Goal: Transaction & Acquisition: Book appointment/travel/reservation

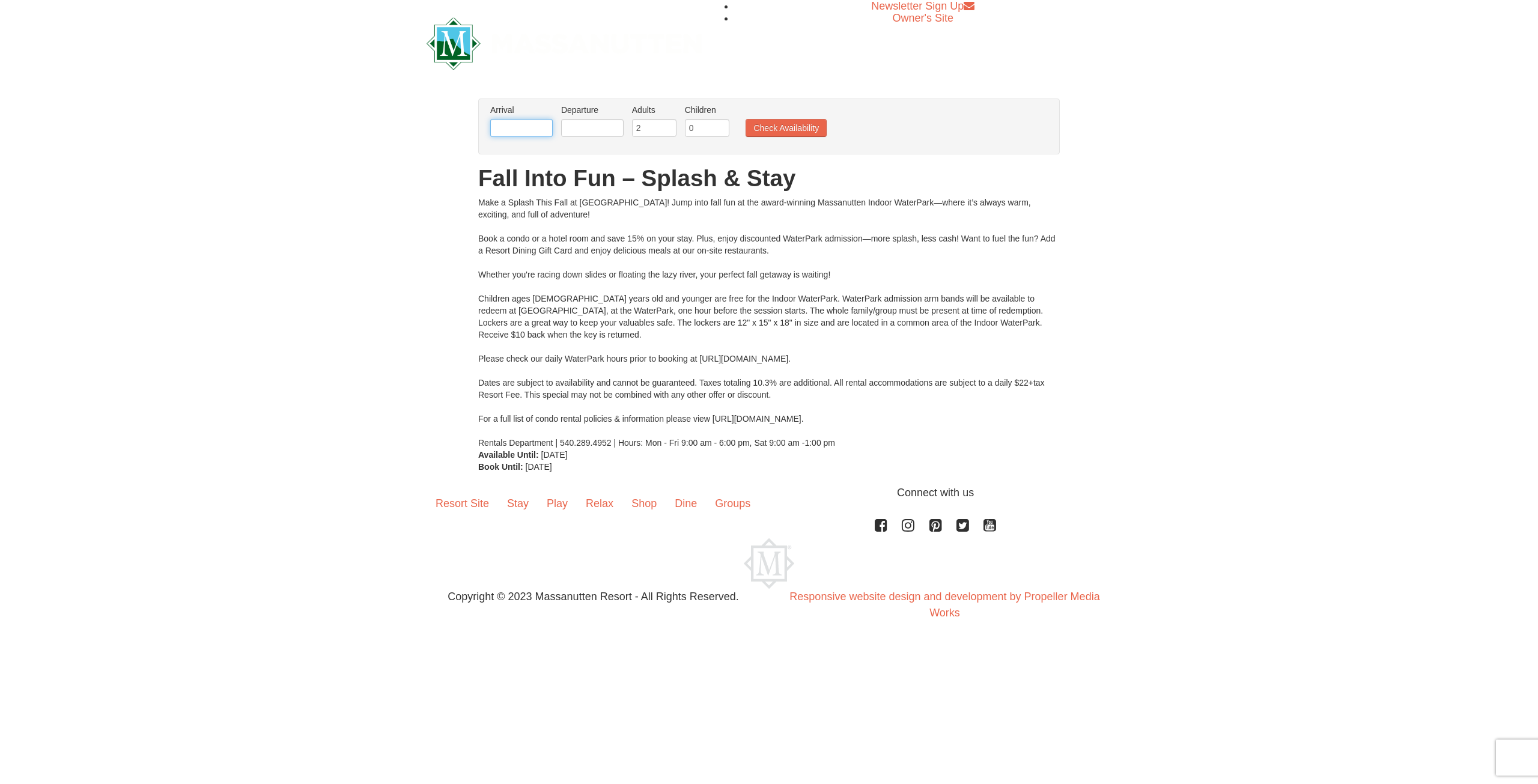
click at [520, 126] on input "text" at bounding box center [522, 127] width 63 height 18
click at [506, 248] on link "19" at bounding box center [503, 250] width 21 height 17
type input "[DATE]"
click at [591, 128] on input "text" at bounding box center [593, 127] width 63 height 18
click at [711, 252] on link "25" at bounding box center [709, 250] width 20 height 17
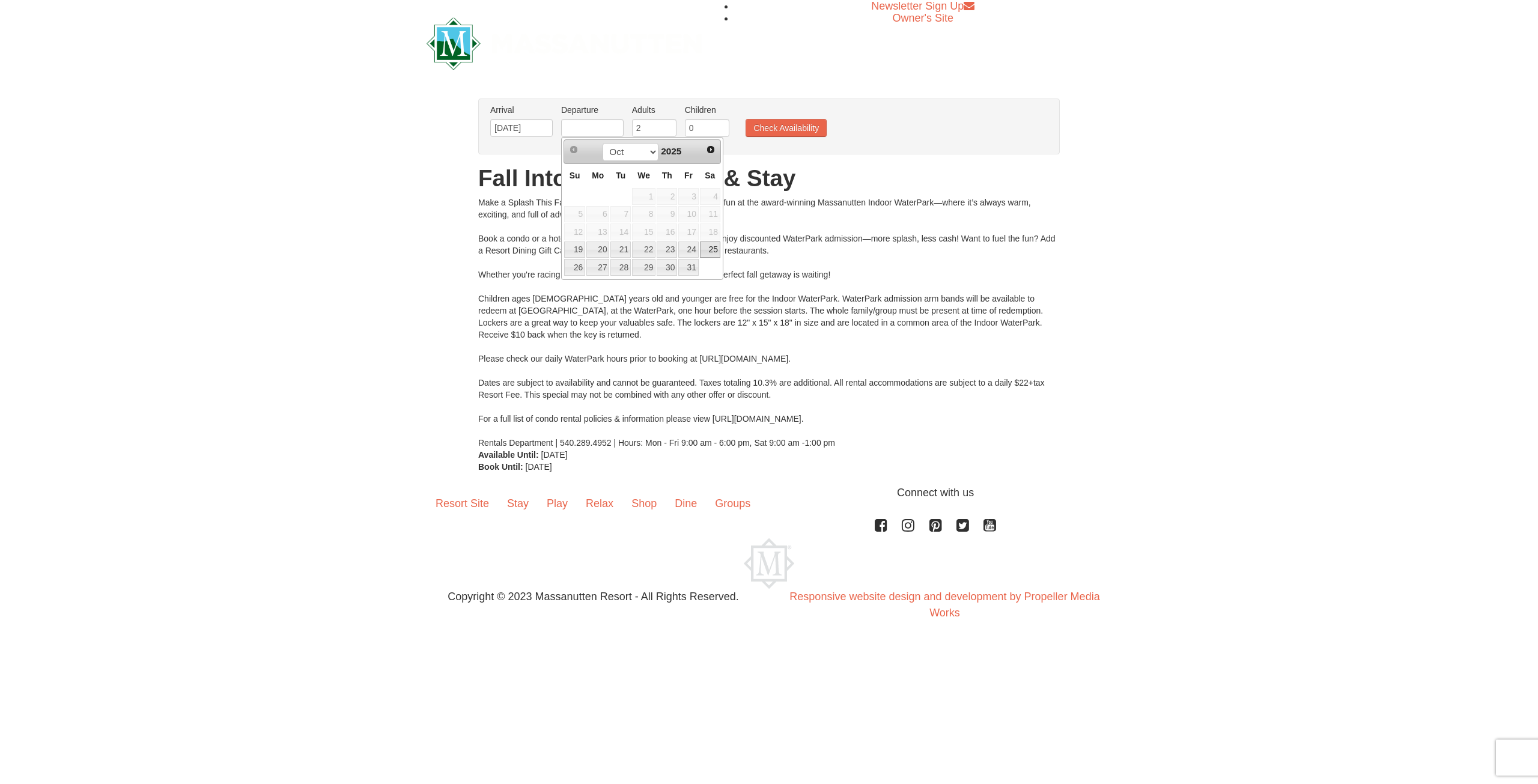
type input "[DATE]"
click at [761, 130] on button "Check Availability" at bounding box center [785, 127] width 81 height 18
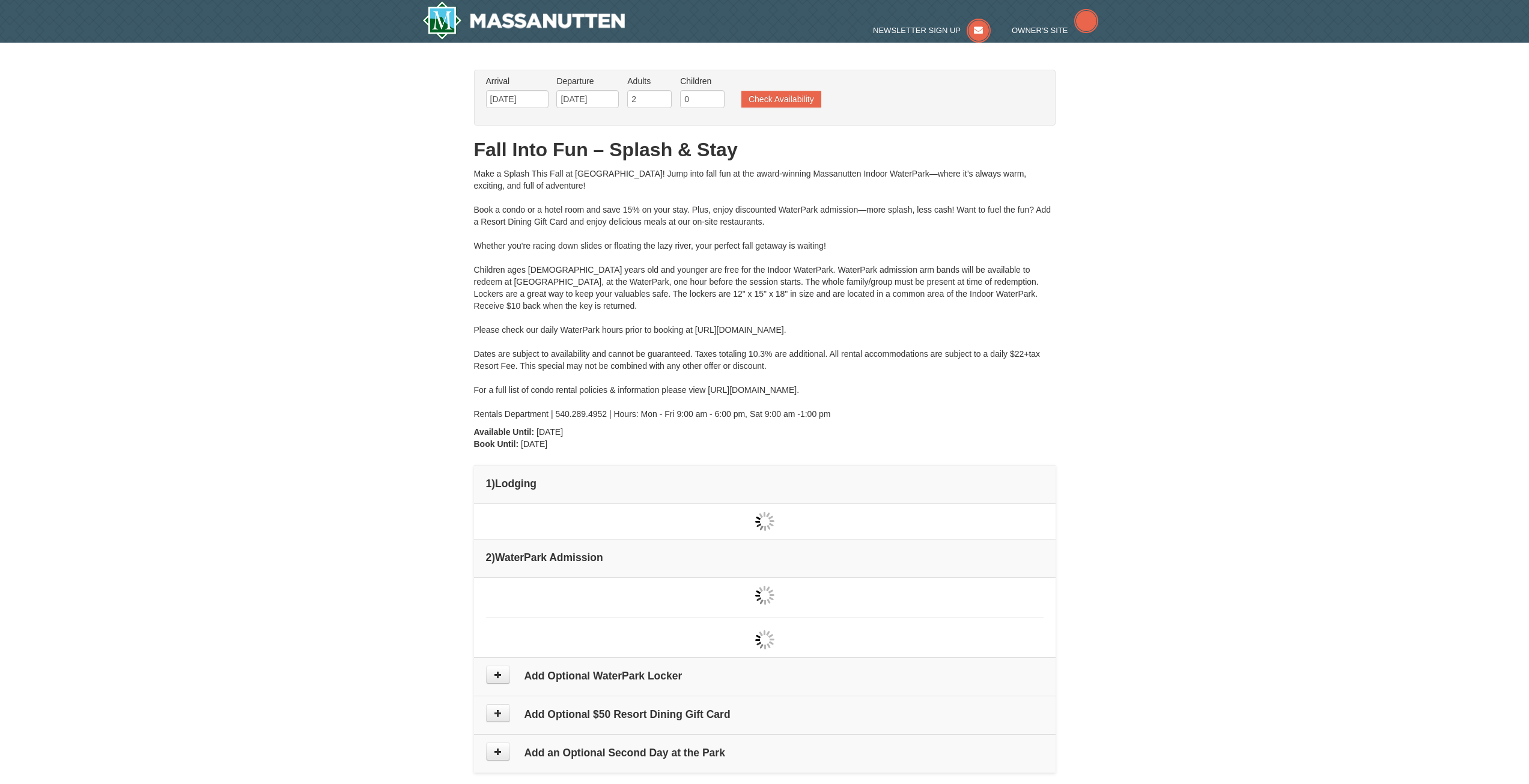
type input "[DATE]"
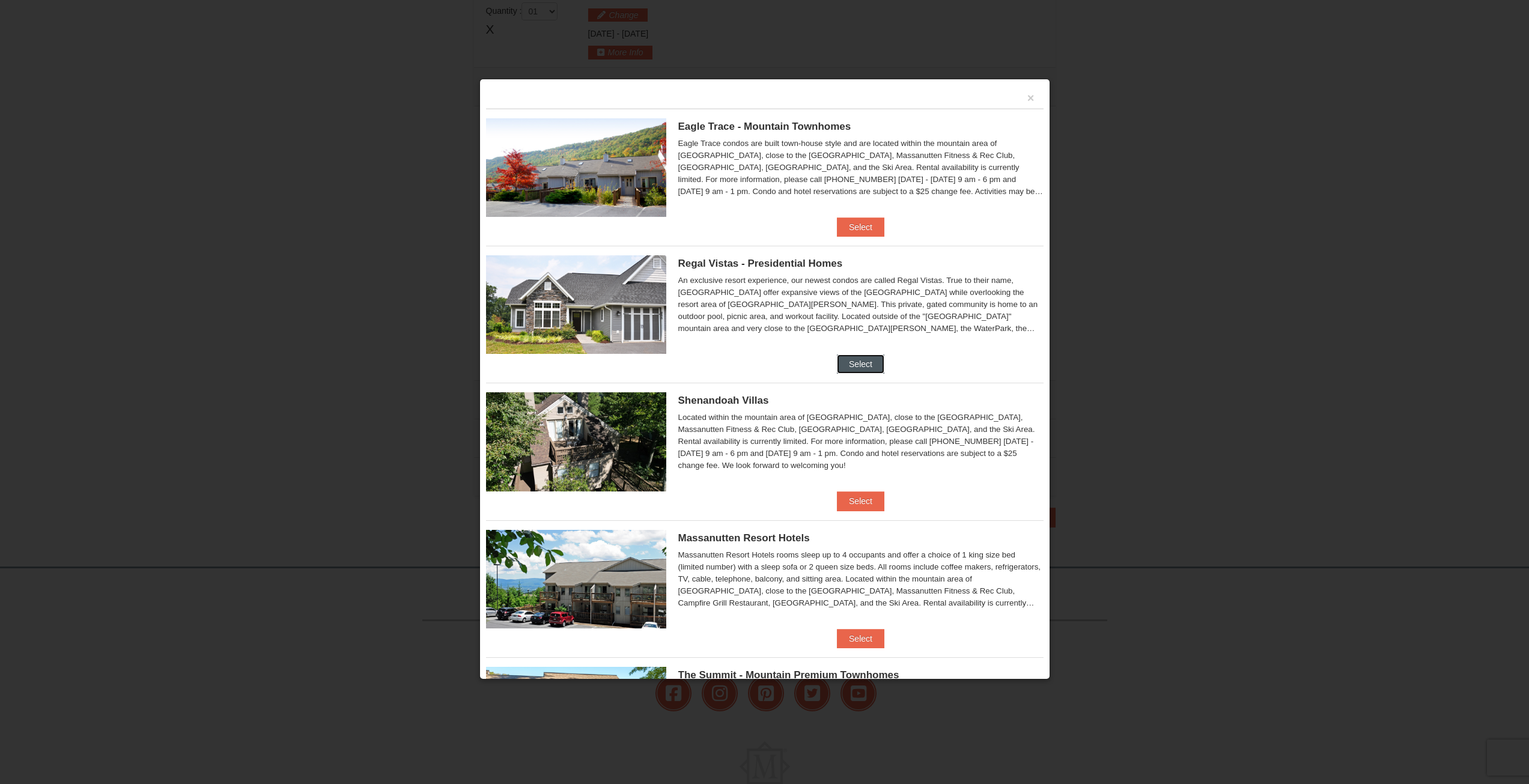
click at [857, 362] on button "Select" at bounding box center [860, 363] width 48 height 19
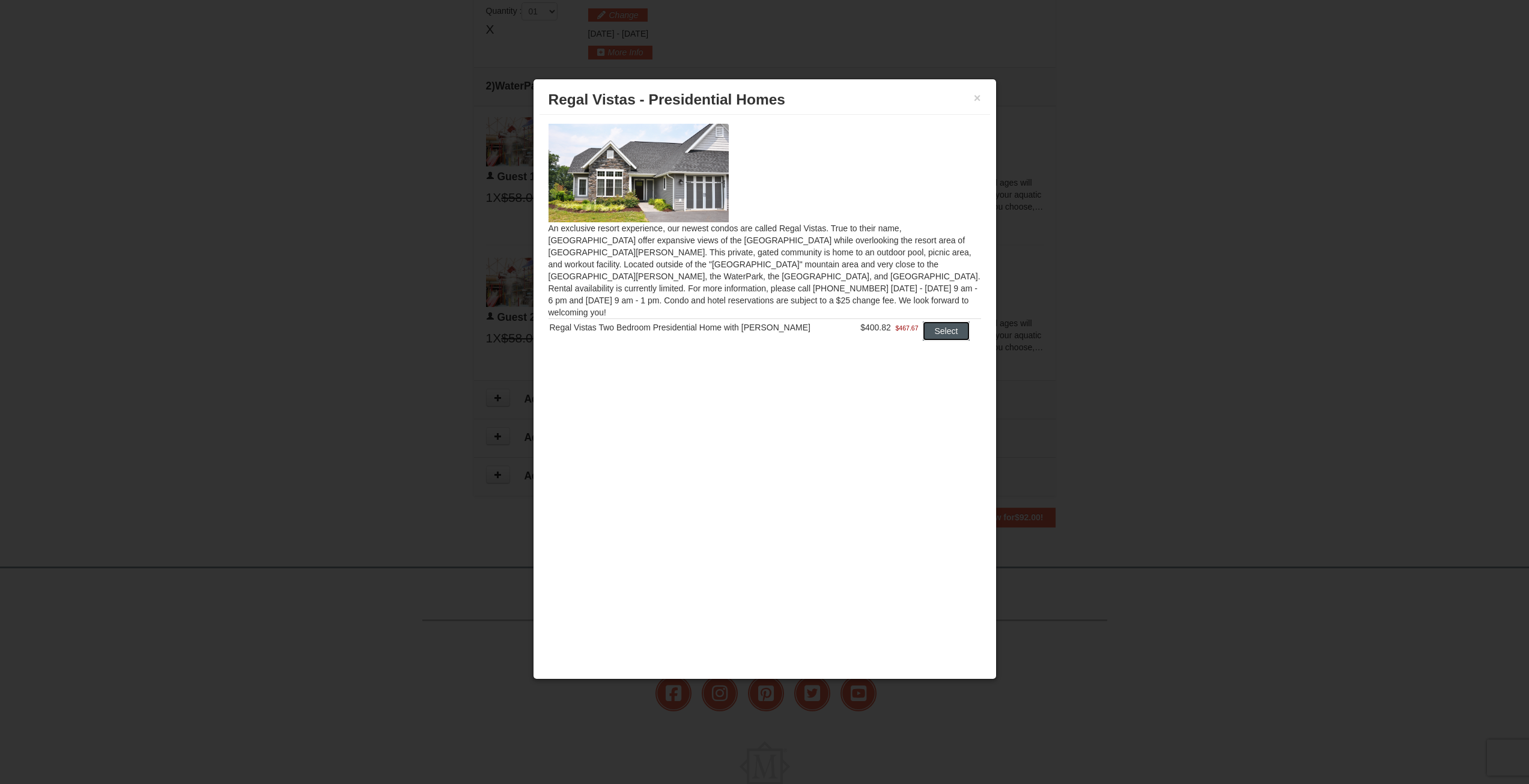
click at [941, 322] on button "Select" at bounding box center [947, 331] width 48 height 19
